Goal: Task Accomplishment & Management: Complete application form

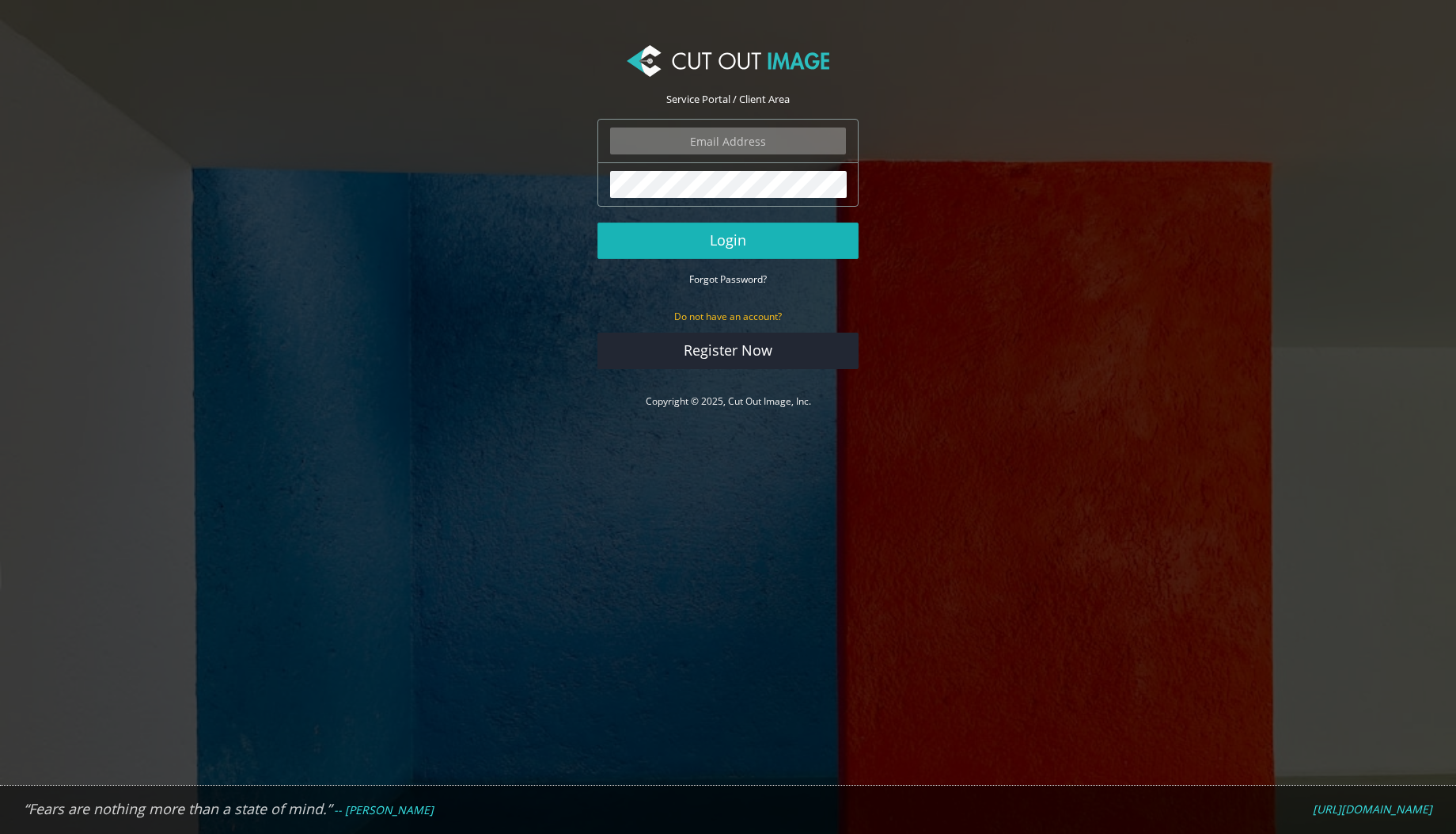
type input "graphics@champrosports.com"
click at [660, 237] on button "Login" at bounding box center [727, 241] width 261 height 36
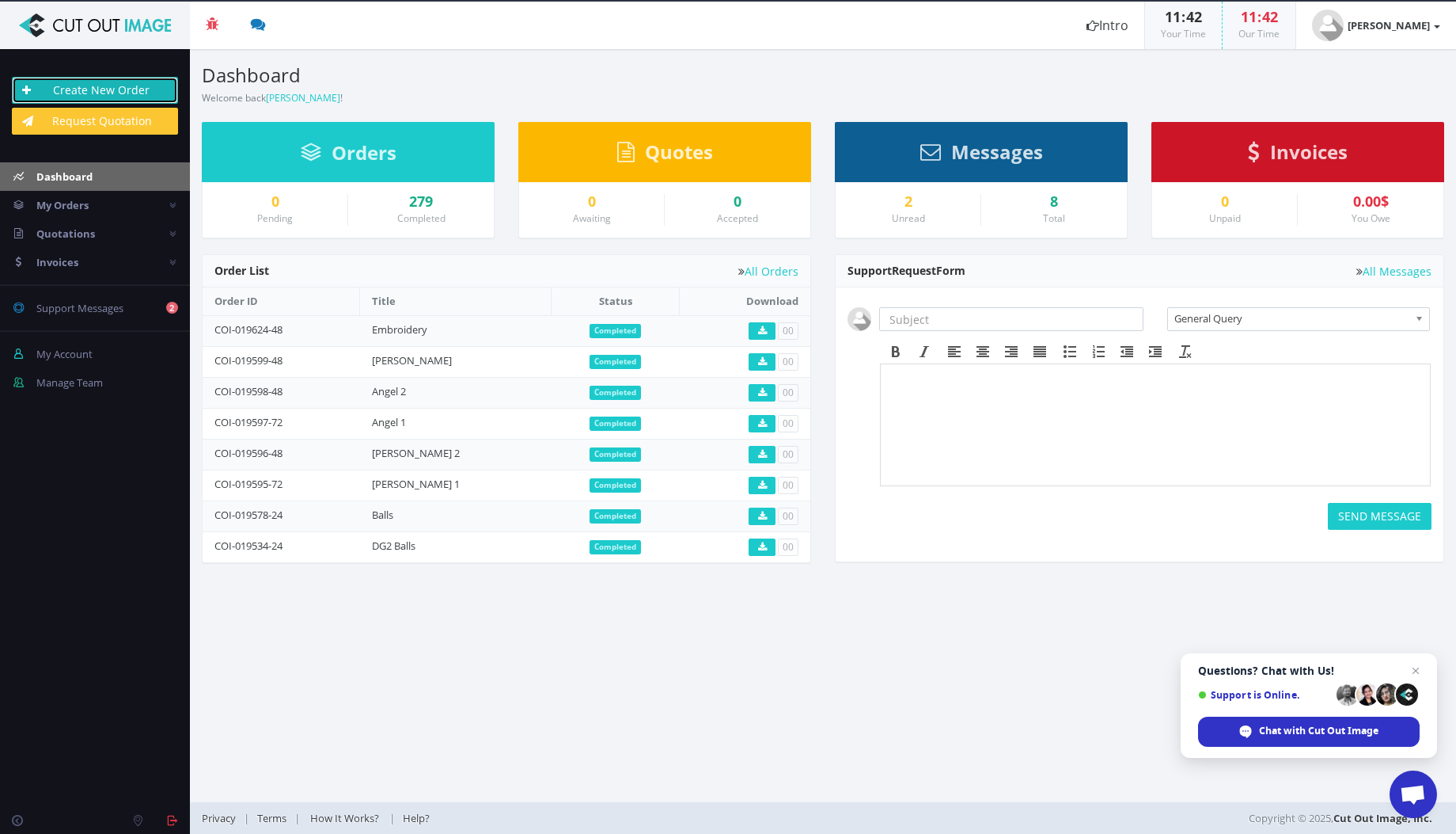
click at [95, 94] on link "Create New Order" at bounding box center [95, 90] width 166 height 27
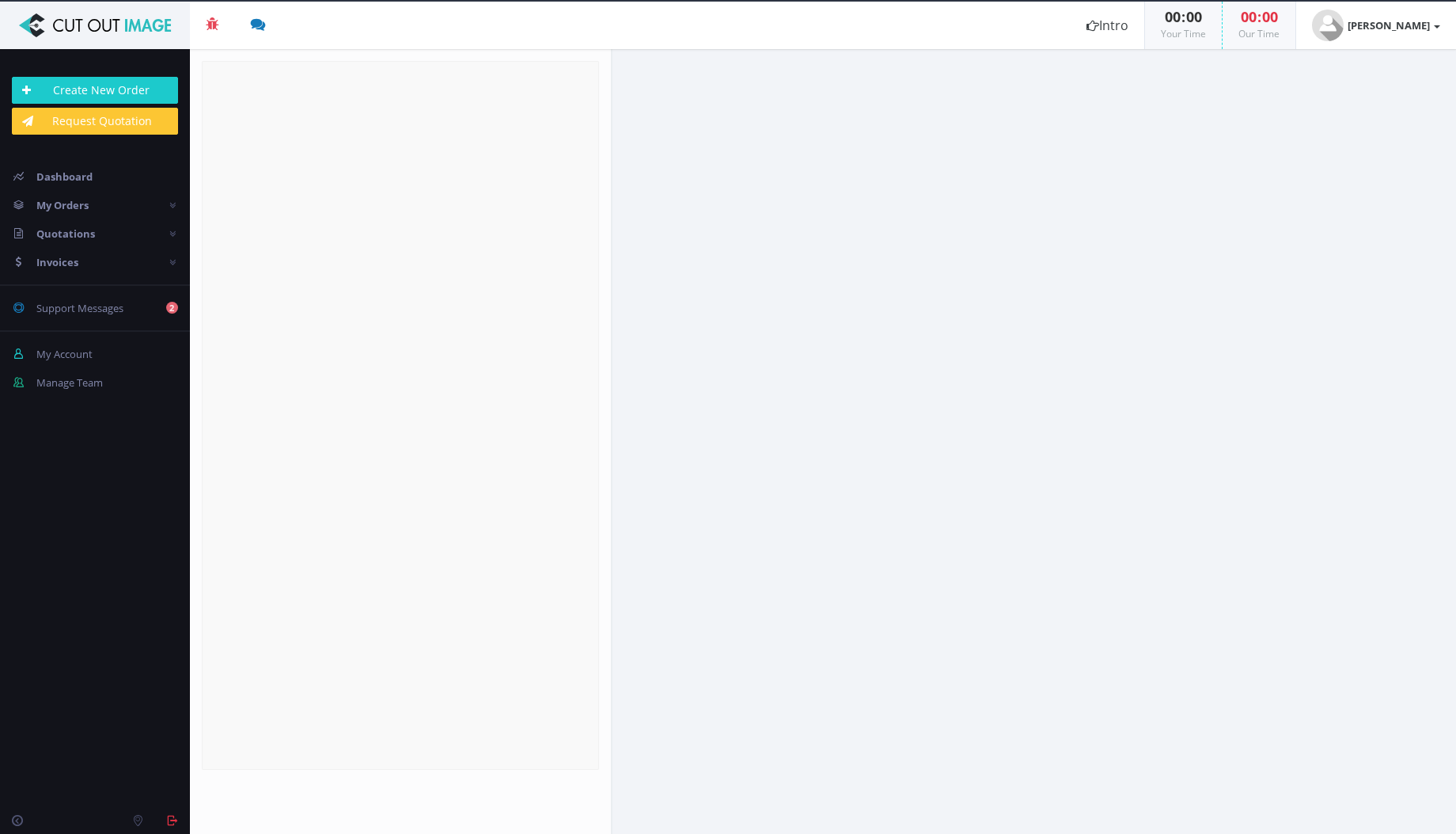
radio input "true"
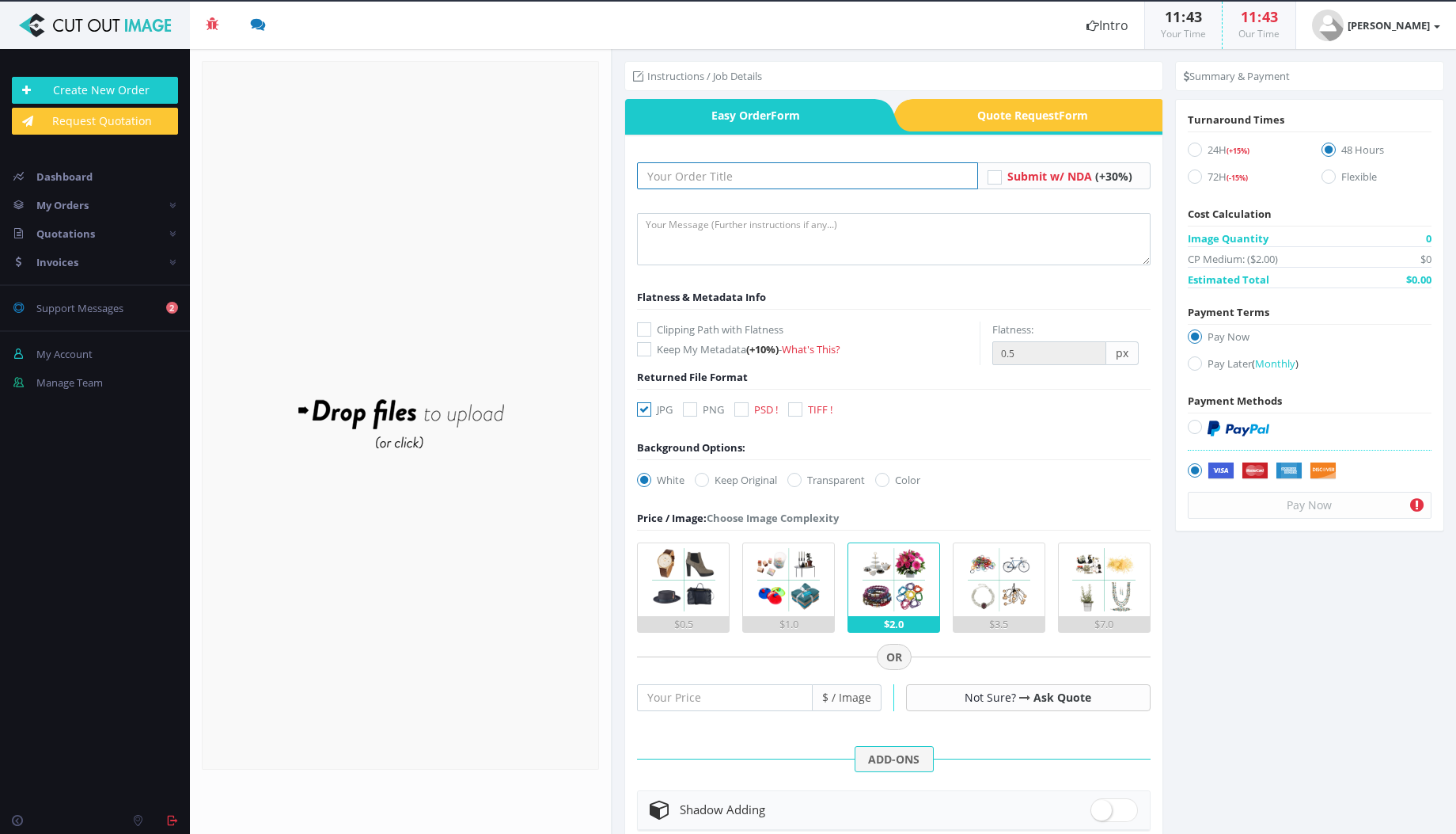
click at [655, 178] on input "text" at bounding box center [807, 175] width 340 height 27
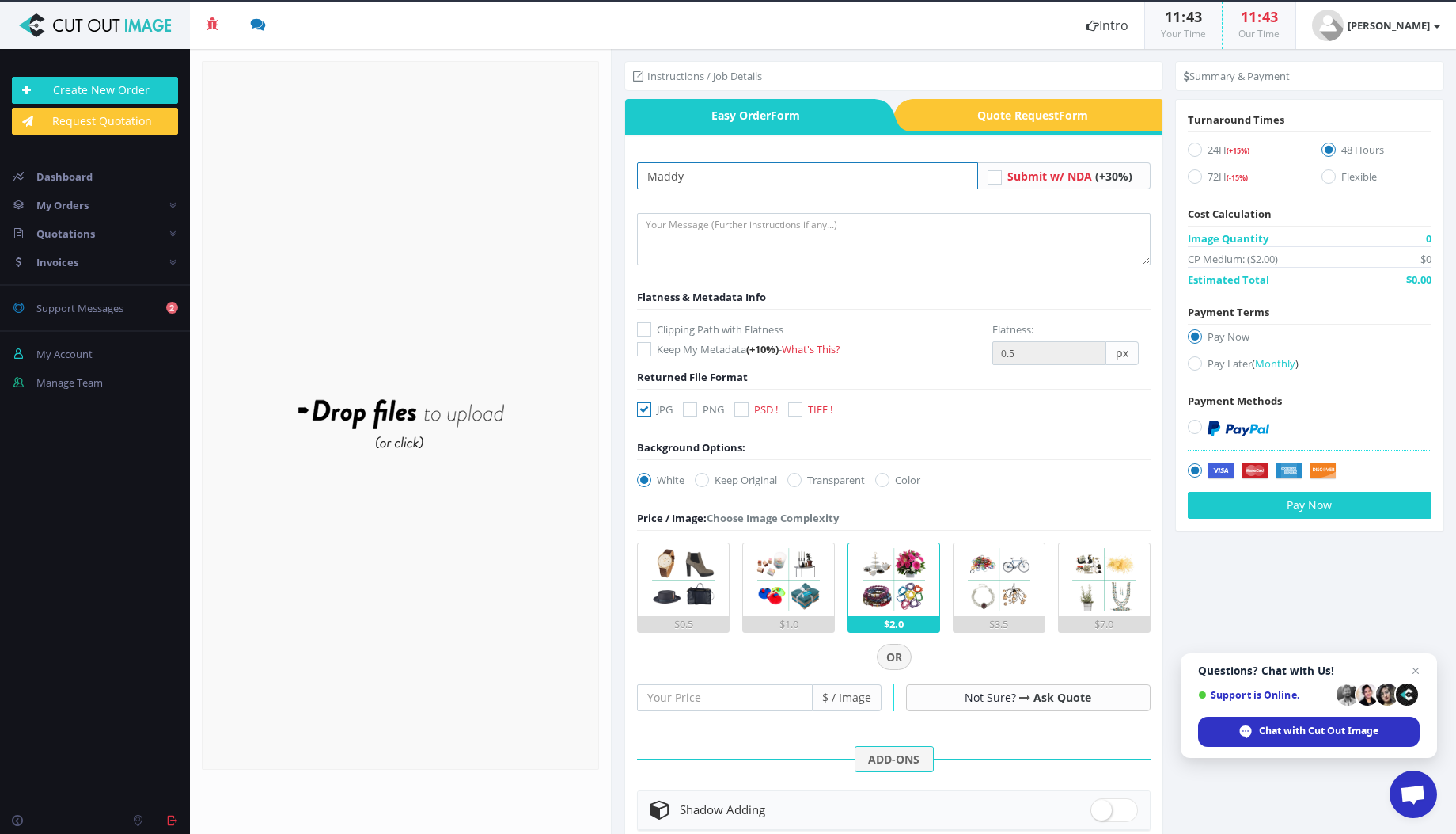
type input "Maddy"
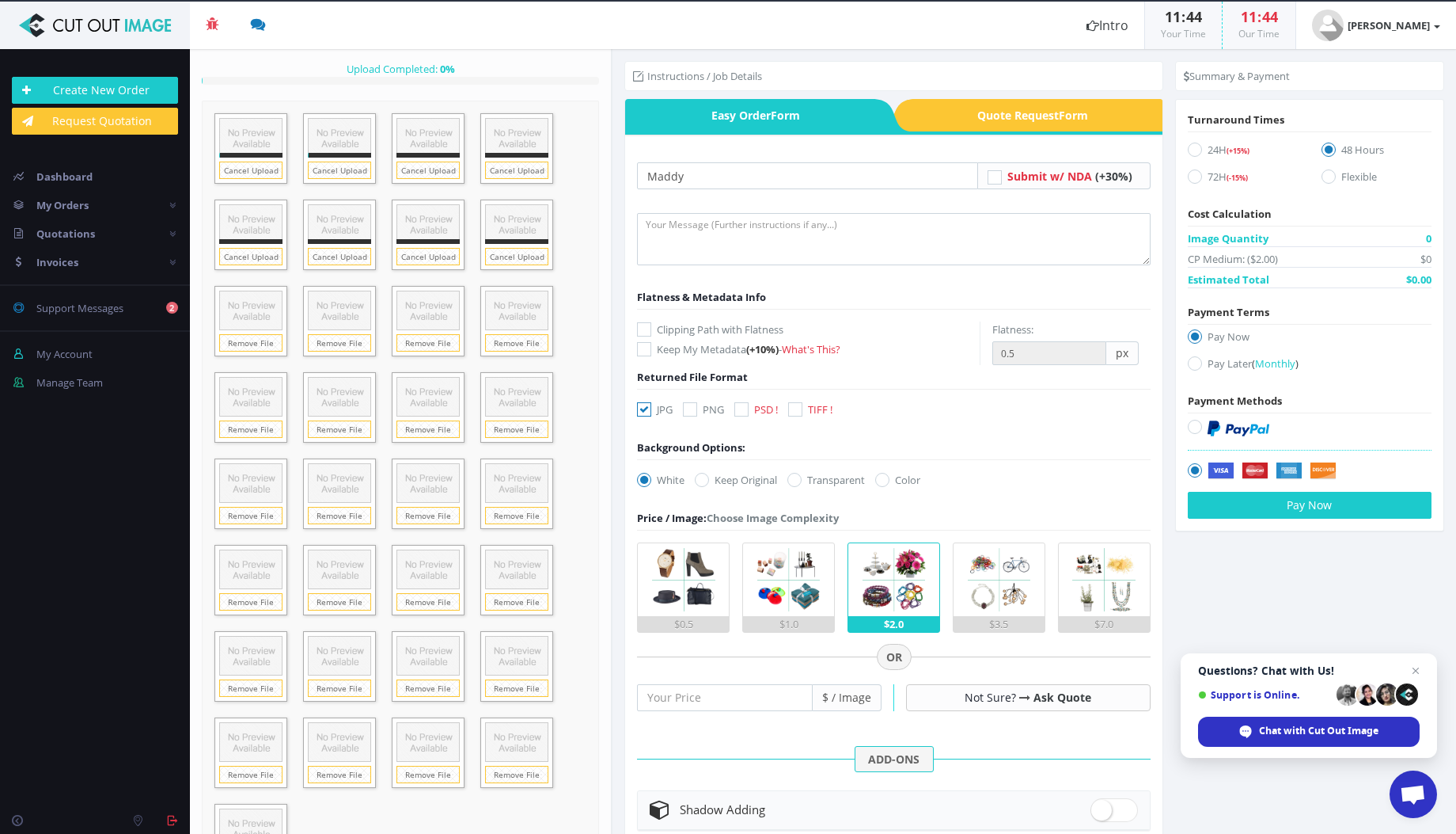
click at [747, 412] on icon at bounding box center [741, 408] width 14 height 14
click at [747, 412] on input "PSD !" at bounding box center [744, 409] width 11 height 11
checkbox input "true"
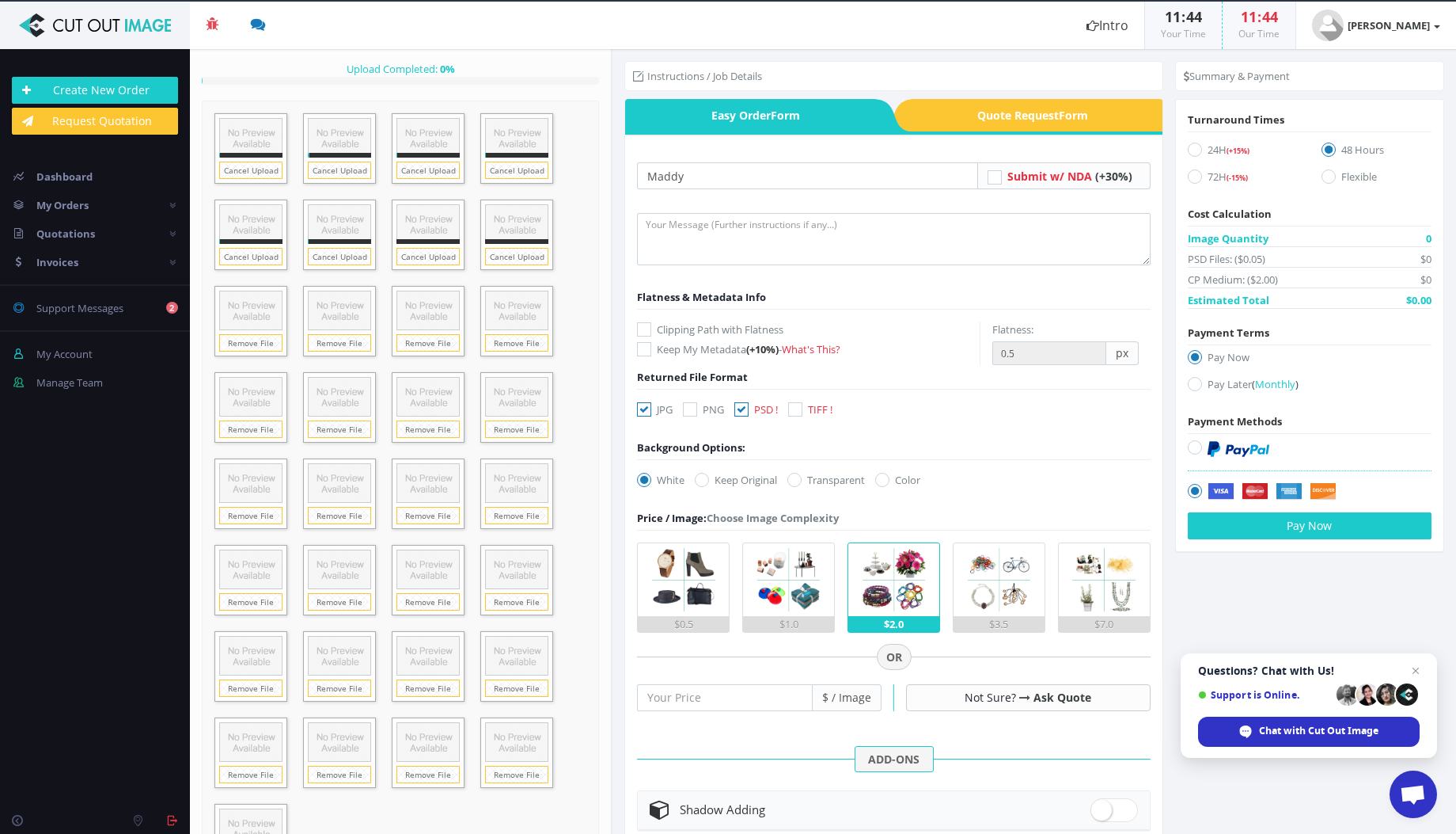
click at [638, 410] on icon at bounding box center [644, 408] width 14 height 14
click at [641, 410] on input "JPG" at bounding box center [646, 409] width 11 height 11
checkbox input "false"
click at [1190, 381] on icon at bounding box center [1194, 383] width 14 height 14
click at [1192, 381] on input "Pay Later ( Monthly )" at bounding box center [1197, 384] width 11 height 11
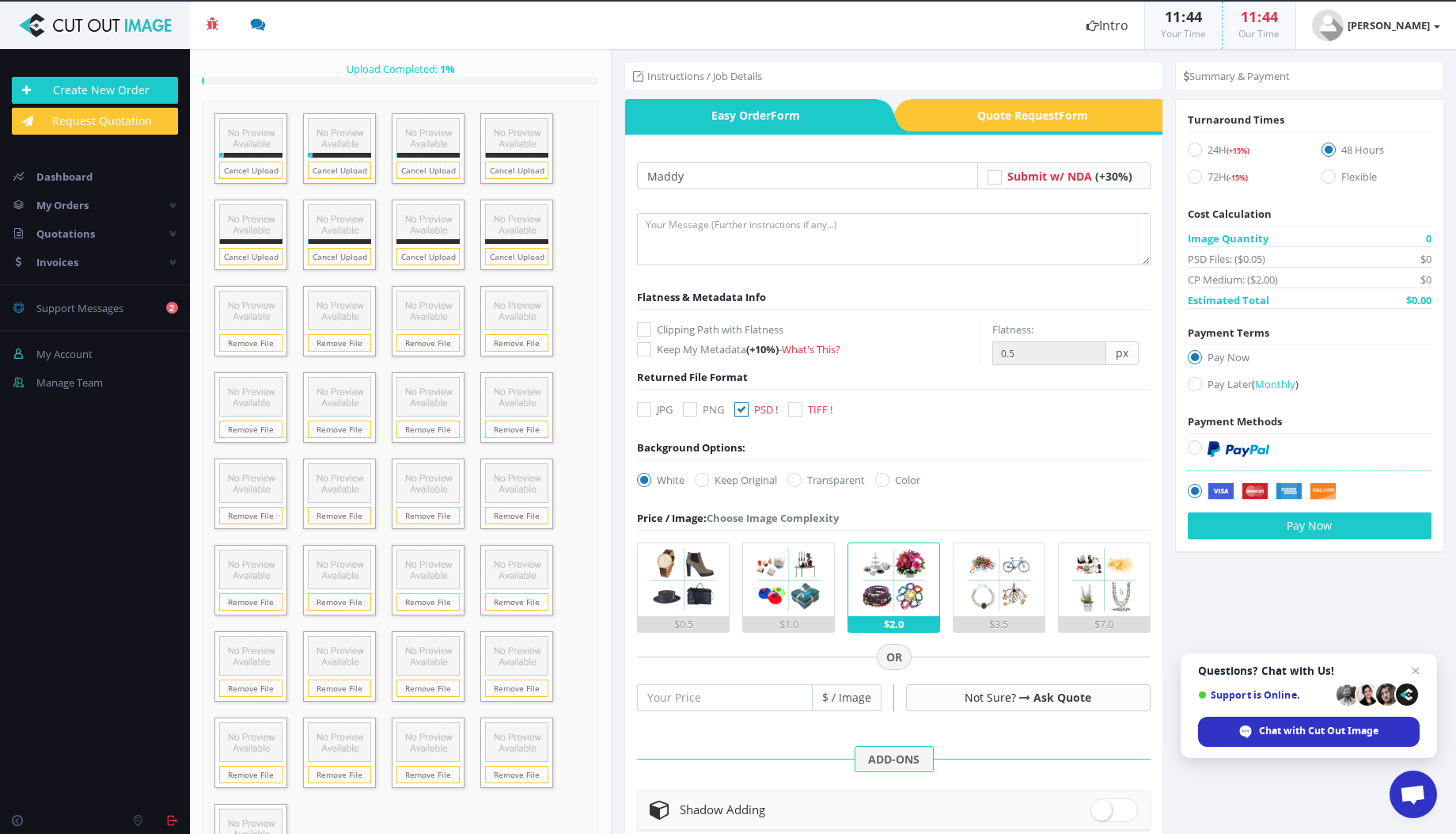
radio input "true"
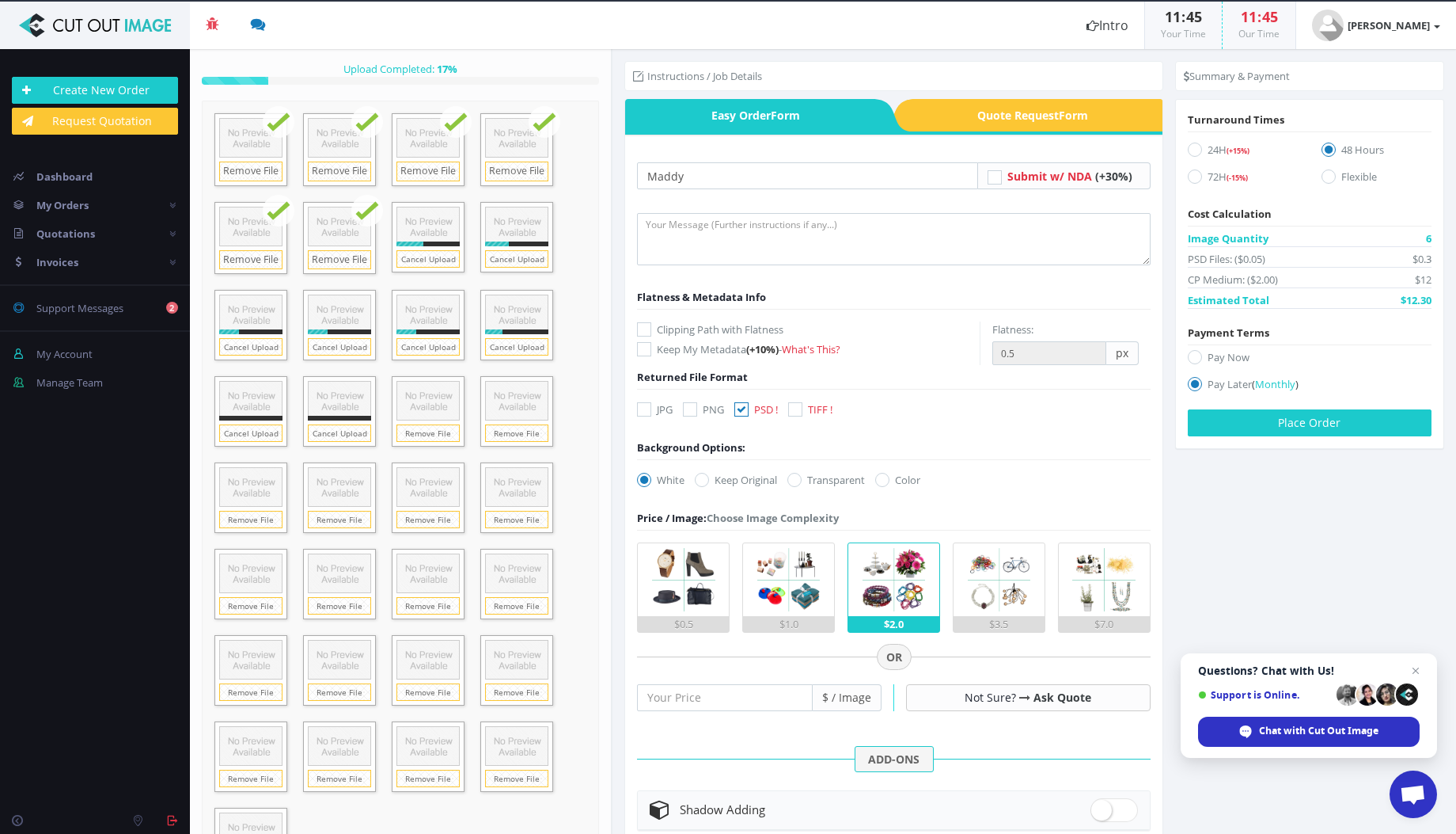
click at [452, 823] on form "Drop files here to upload 0.1 GB JFFJ3-JMSS5W-Sparks-MaddyNoll_v48.psd Check" at bounding box center [401, 495] width 398 height 790
